Goal: Transaction & Acquisition: Purchase product/service

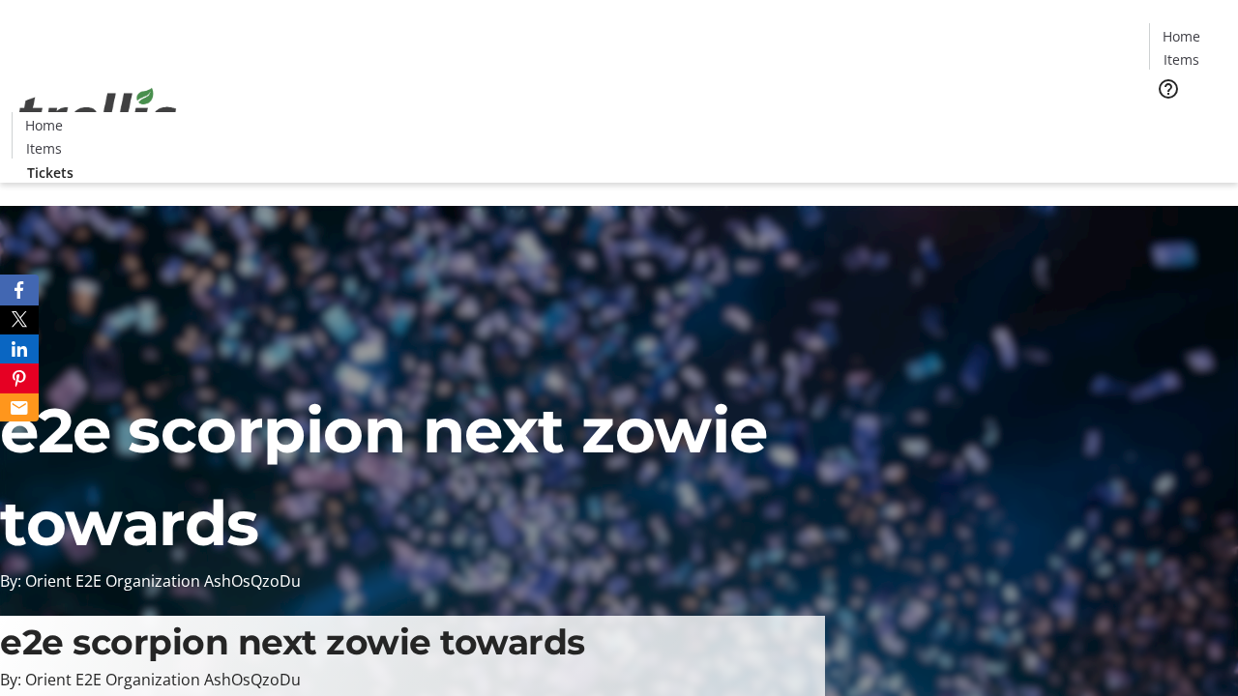
click at [1164, 112] on span "Tickets" at bounding box center [1187, 122] width 46 height 20
